Goal: Task Accomplishment & Management: Complete application form

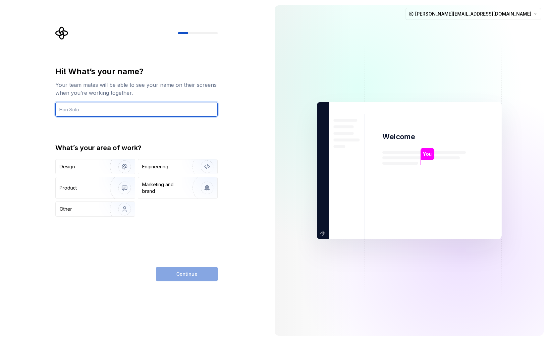
click at [86, 109] on input "text" at bounding box center [136, 109] width 162 height 15
type input "[PERSON_NAME]"
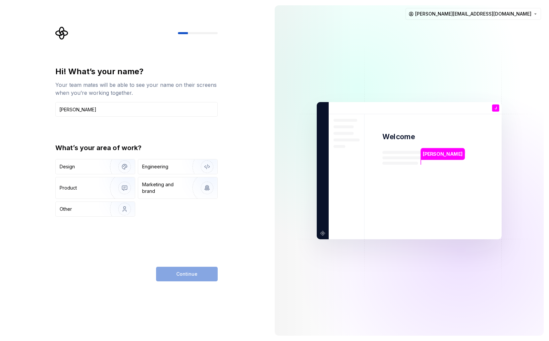
click at [38, 140] on div "Hi! What’s your name? Your team mates will be able to see your name on their sc…" at bounding box center [135, 170] width 270 height 341
click at [76, 164] on div "Design" at bounding box center [81, 166] width 42 height 7
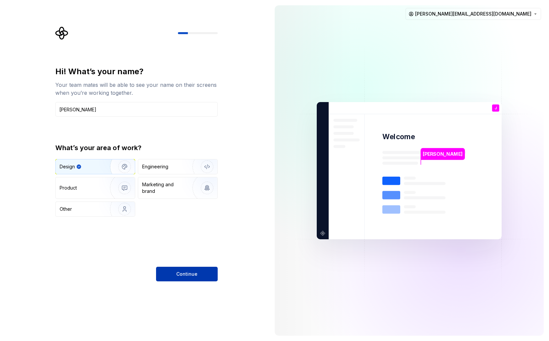
click at [174, 276] on button "Continue" at bounding box center [187, 274] width 62 height 15
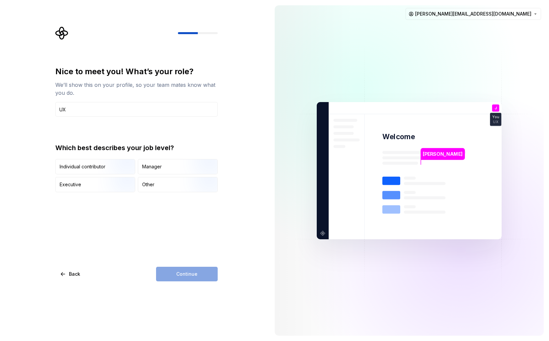
type input "UX Designer"
click at [111, 162] on img "button" at bounding box center [119, 175] width 42 height 44
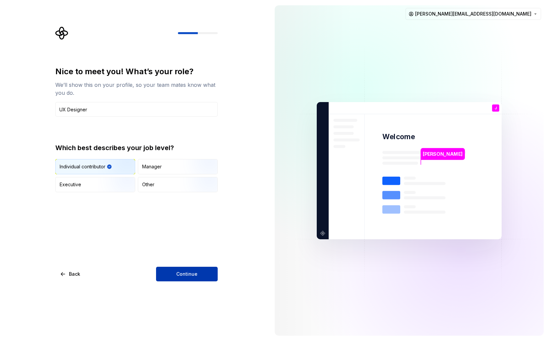
click at [196, 279] on button "Continue" at bounding box center [187, 274] width 62 height 15
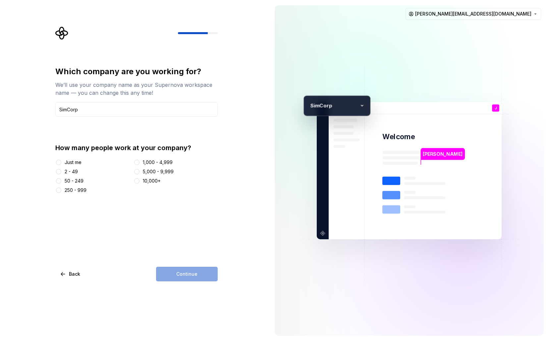
type input "SimCorp"
click at [137, 162] on button "1,000 - 4,999" at bounding box center [136, 162] width 5 height 5
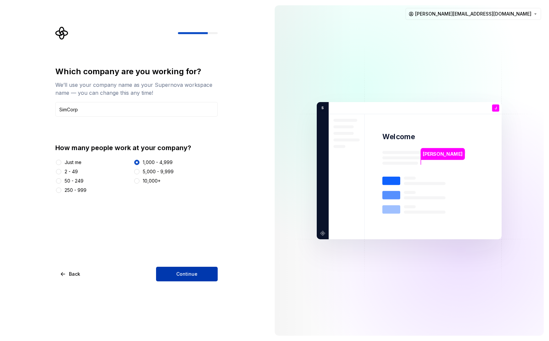
click at [184, 269] on button "Continue" at bounding box center [187, 274] width 62 height 15
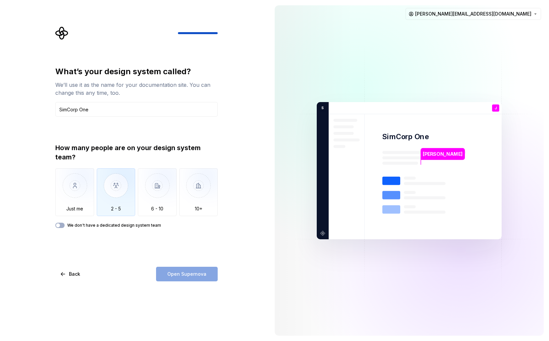
type input "SimCorp One"
click at [120, 182] on img "button" at bounding box center [116, 190] width 39 height 44
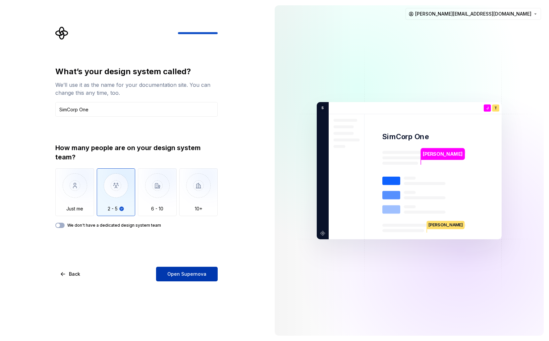
click at [187, 274] on span "Open Supernova" at bounding box center [186, 274] width 39 height 7
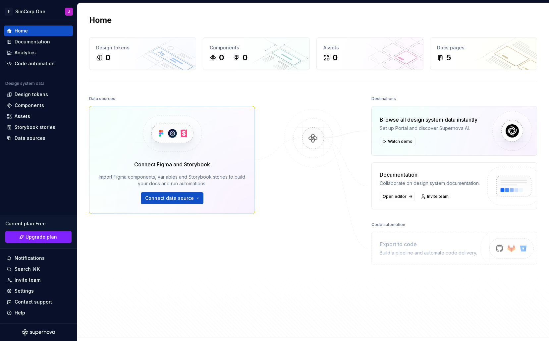
click at [145, 277] on div "Data sources Connect Figma and Storybook Import Figma components, variables and…" at bounding box center [172, 196] width 166 height 205
click at [293, 197] on div at bounding box center [313, 196] width 66 height 205
click at [290, 215] on div at bounding box center [313, 196] width 66 height 205
click at [34, 173] on div "Home Documentation Analytics Code automation Design system data Design tokens C…" at bounding box center [38, 171] width 77 height 303
click at [19, 277] on div "Invite team" at bounding box center [28, 280] width 26 height 7
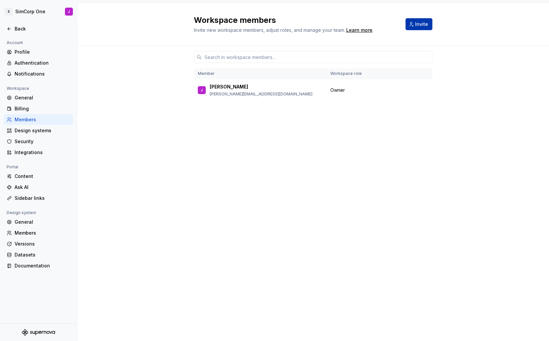
click at [417, 25] on span "Invite" at bounding box center [421, 24] width 13 height 7
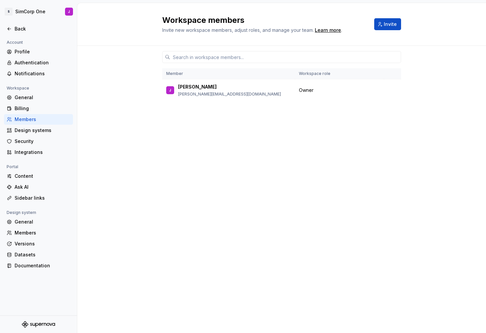
click at [205, 248] on div "Member Workspace role J Jorge [EMAIL_ADDRESS][DOMAIN_NAME] Owner" at bounding box center [281, 177] width 239 height 262
click at [12, 29] on div "Back" at bounding box center [39, 29] width 64 height 7
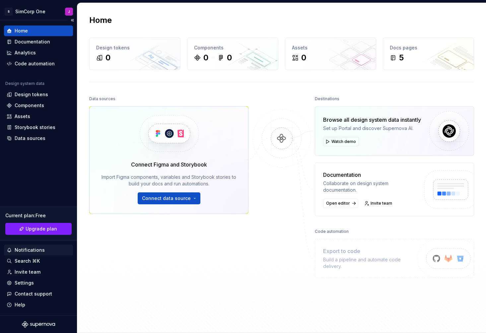
click at [37, 246] on div "Notifications" at bounding box center [38, 250] width 69 height 11
click at [48, 250] on div "Notifications" at bounding box center [39, 250] width 64 height 7
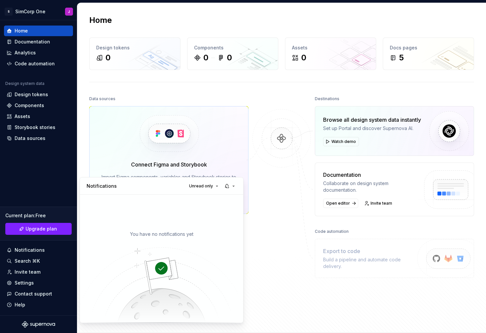
click at [280, 267] on html "S SimCorp One J Home Documentation Analytics Code automation Design system data…" at bounding box center [243, 166] width 486 height 333
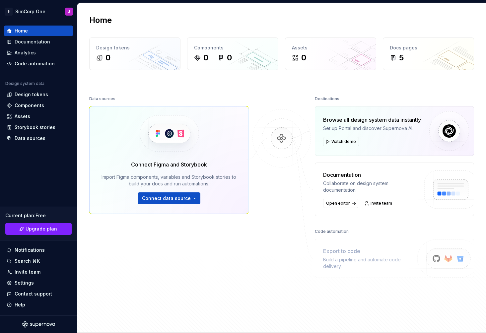
click at [257, 267] on div at bounding box center [281, 194] width 66 height 200
click at [193, 269] on div "Data sources Connect Figma and Storybook Import Figma components, variables and…" at bounding box center [168, 194] width 159 height 200
click at [223, 242] on div "Data sources Connect Figma and Storybook Import Figma components, variables and…" at bounding box center [168, 194] width 159 height 200
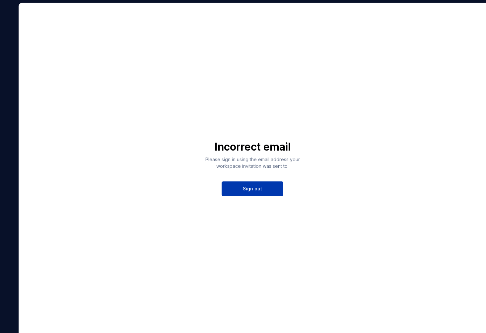
click at [248, 188] on span "Sign out" at bounding box center [252, 188] width 19 height 7
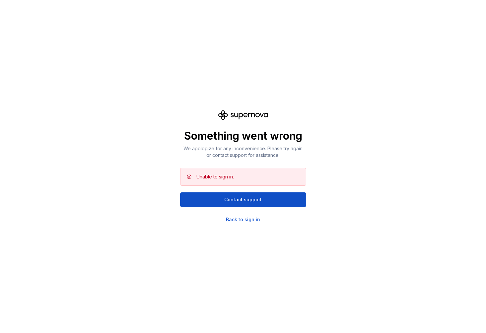
click at [132, 230] on div "Something went wrong We apologize for any inconvenience. Please try again or co…" at bounding box center [243, 166] width 486 height 333
click at [126, 229] on div "Something went wrong We apologize for any inconvenience. Please try again or co…" at bounding box center [243, 166] width 486 height 333
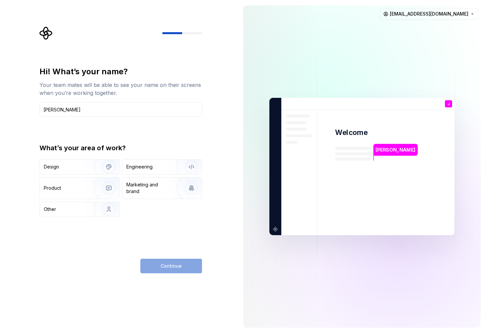
type input "[PERSON_NAME]"
type button "Design"
click at [74, 166] on div "Design" at bounding box center [65, 166] width 42 height 7
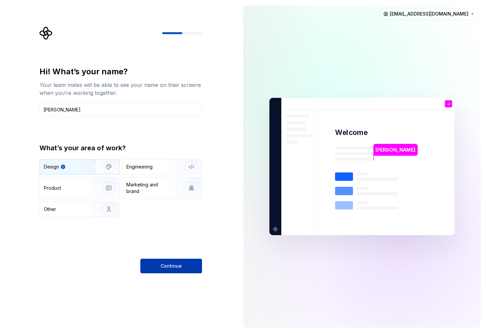
click at [171, 270] on button "Continue" at bounding box center [171, 266] width 62 height 15
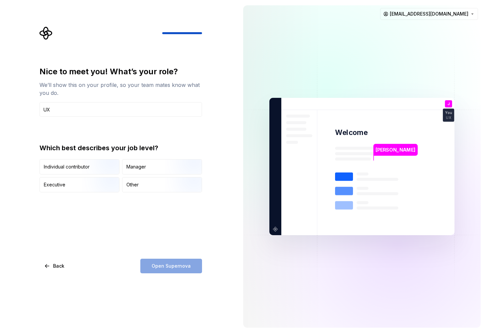
type input "UX Designer"
click at [95, 161] on img "button" at bounding box center [103, 175] width 42 height 44
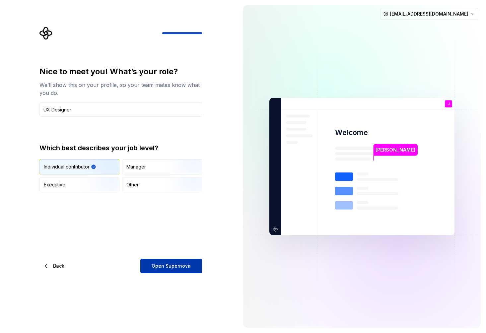
click at [167, 270] on button "Open Supernova" at bounding box center [171, 266] width 62 height 15
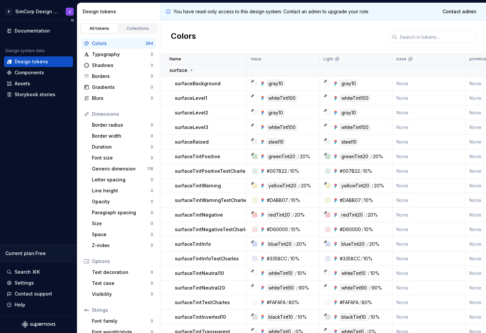
click at [39, 182] on div "Documentation Design system data Design tokens Components Assets Storybook stor…" at bounding box center [38, 167] width 77 height 295
click at [35, 71] on div "Components" at bounding box center [30, 72] width 30 height 7
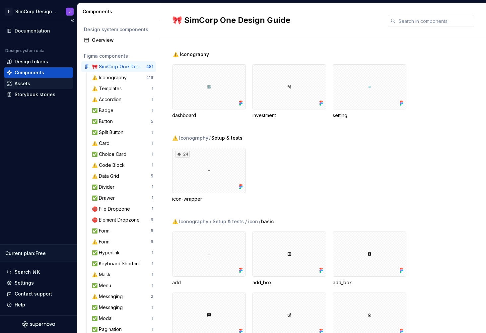
click at [25, 85] on div "Assets" at bounding box center [23, 83] width 16 height 7
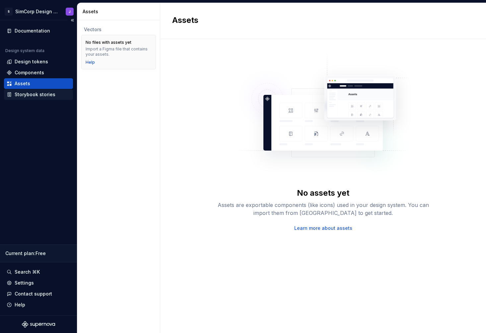
click at [31, 96] on div "Storybook stories" at bounding box center [35, 94] width 41 height 7
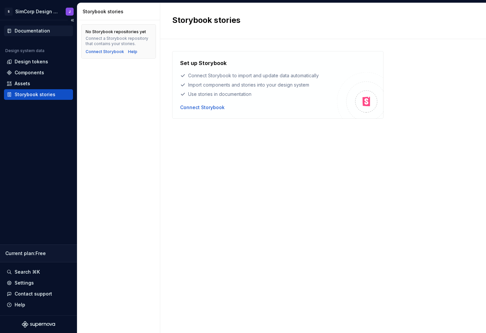
click at [36, 31] on div "Documentation" at bounding box center [32, 31] width 35 height 7
